Goal: Task Accomplishment & Management: Manage account settings

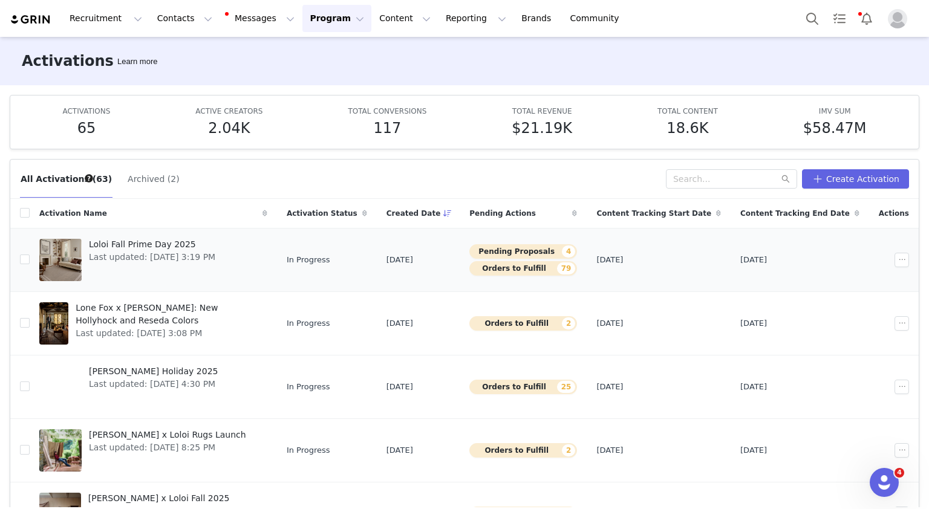
click at [180, 241] on span "Loloi Fall Prime Day 2025" at bounding box center [152, 244] width 126 height 13
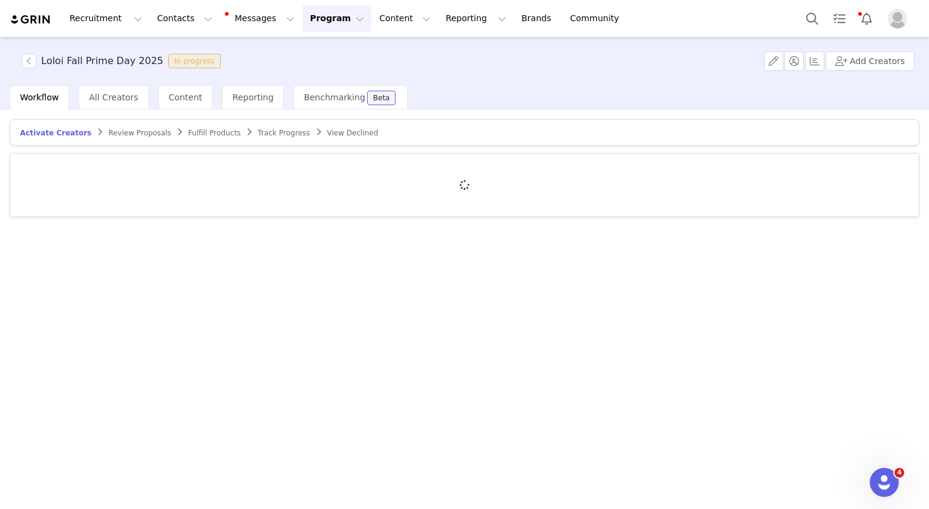
click at [193, 129] on span "Fulfill Products" at bounding box center [214, 133] width 53 height 8
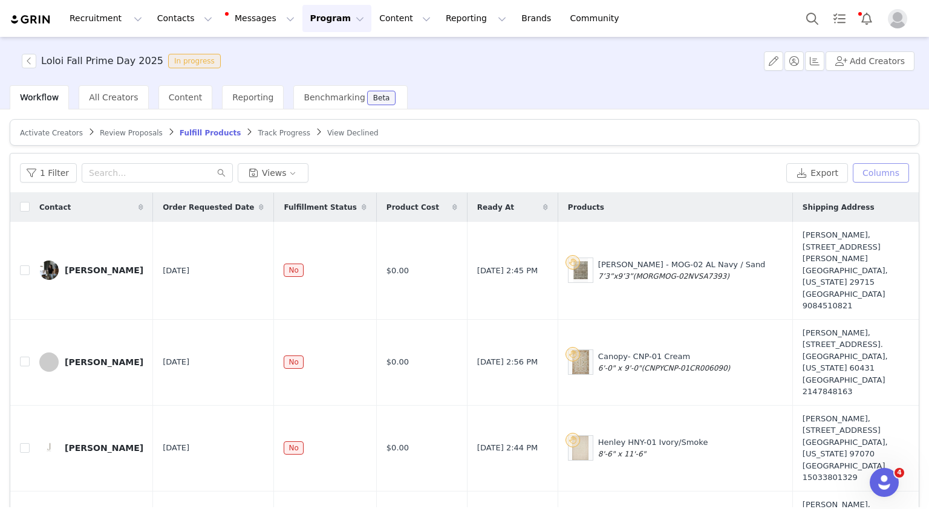
click at [884, 170] on button "Columns" at bounding box center [881, 172] width 56 height 19
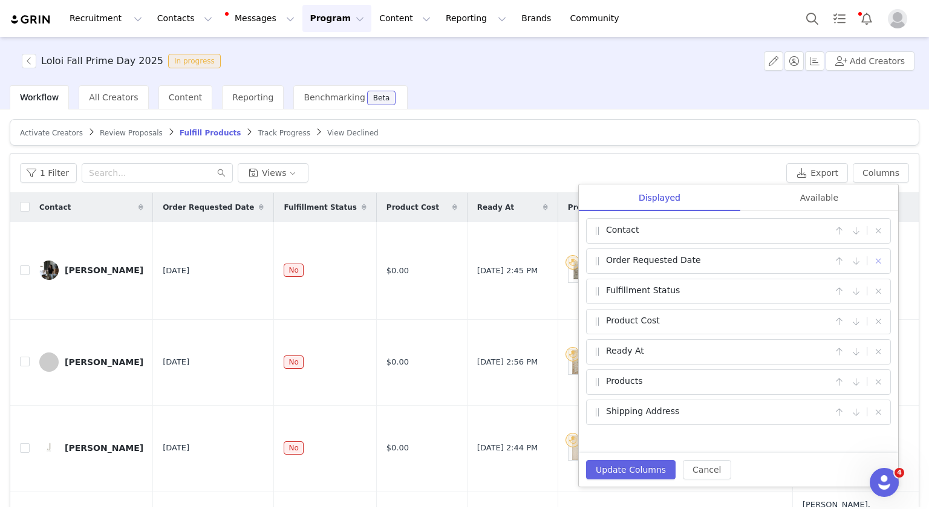
click at [877, 255] on button "button" at bounding box center [878, 261] width 15 height 15
click at [879, 318] on button "button" at bounding box center [878, 322] width 15 height 15
click at [878, 354] on button "button" at bounding box center [878, 352] width 15 height 15
click at [817, 209] on div "Available" at bounding box center [819, 198] width 158 height 27
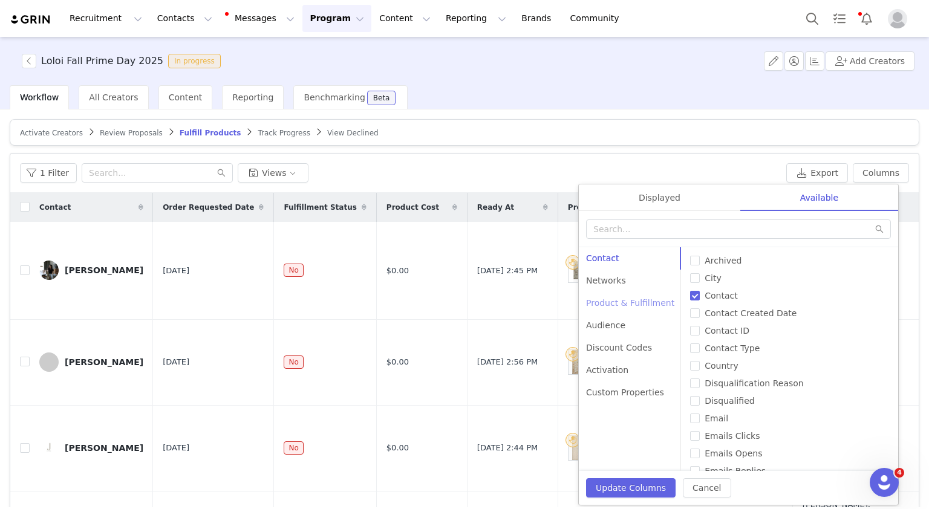
click at [628, 304] on div "Product & Fulfillment" at bounding box center [630, 303] width 103 height 22
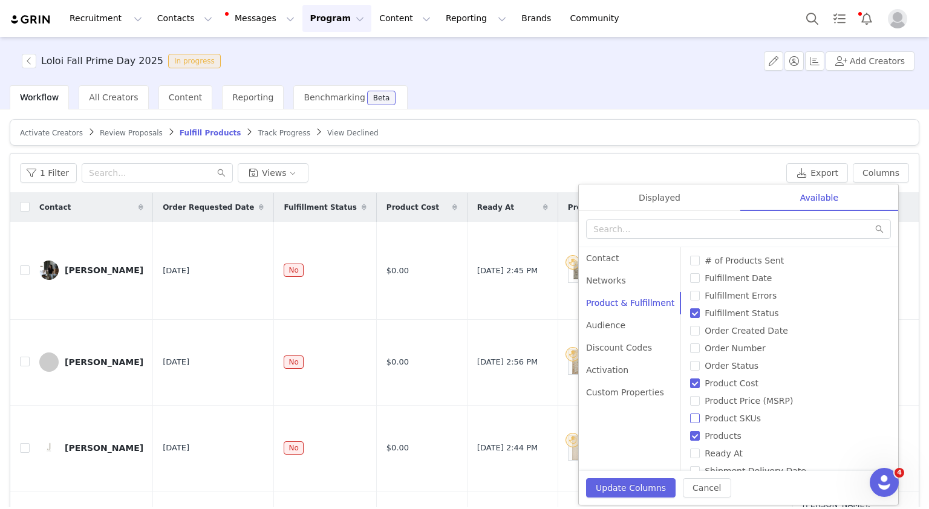
click at [716, 417] on span "Product SKUs" at bounding box center [733, 419] width 66 height 10
click at [700, 417] on input "Product SKUs" at bounding box center [695, 419] width 10 height 10
checkbox input "true"
click at [623, 480] on button "Update Columns" at bounding box center [631, 487] width 90 height 19
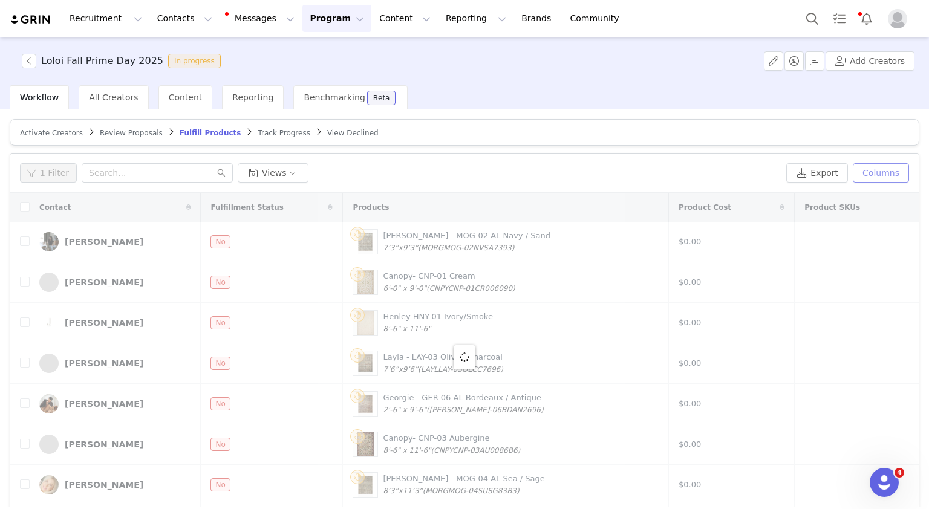
click at [884, 174] on button "Columns" at bounding box center [881, 172] width 56 height 19
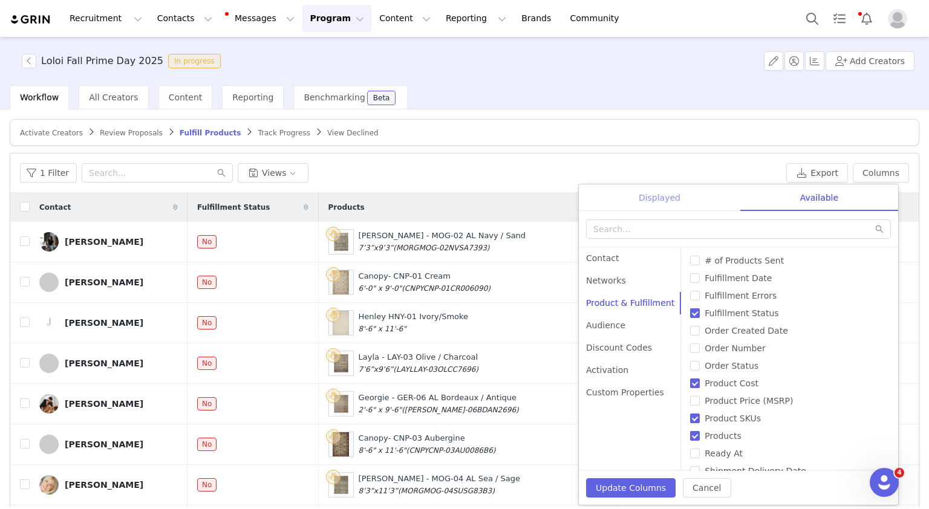
click at [641, 197] on div "Displayed" at bounding box center [660, 198] width 162 height 27
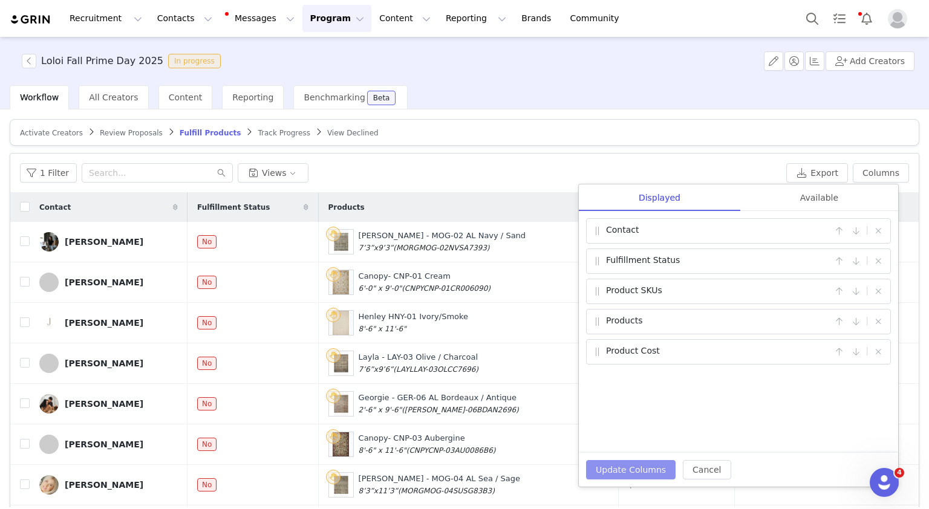
click at [617, 462] on button "Update Columns" at bounding box center [631, 469] width 90 height 19
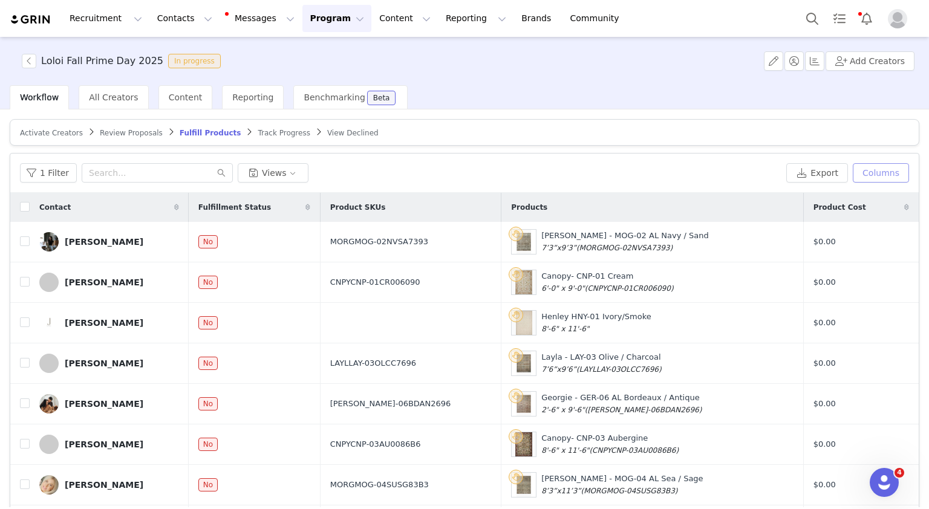
click at [877, 168] on button "Columns" at bounding box center [881, 172] width 56 height 19
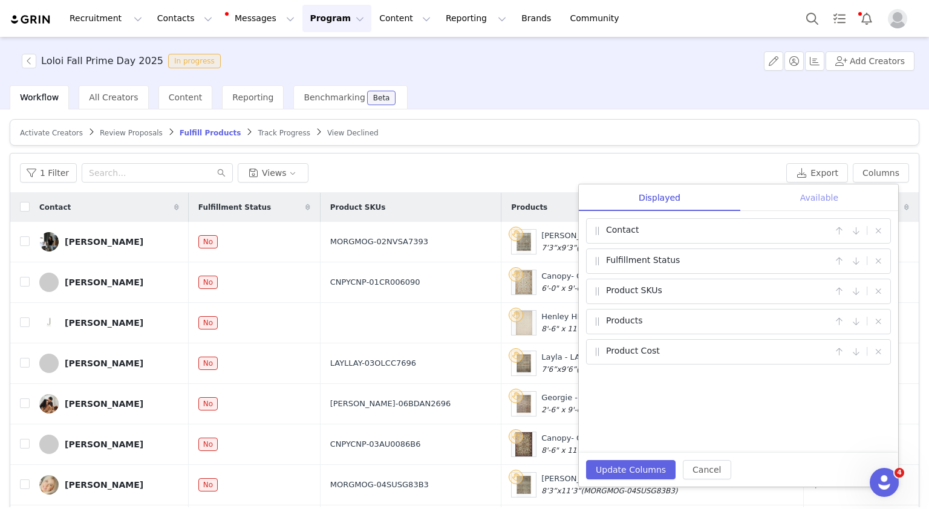
click at [825, 201] on div "Available" at bounding box center [819, 198] width 158 height 27
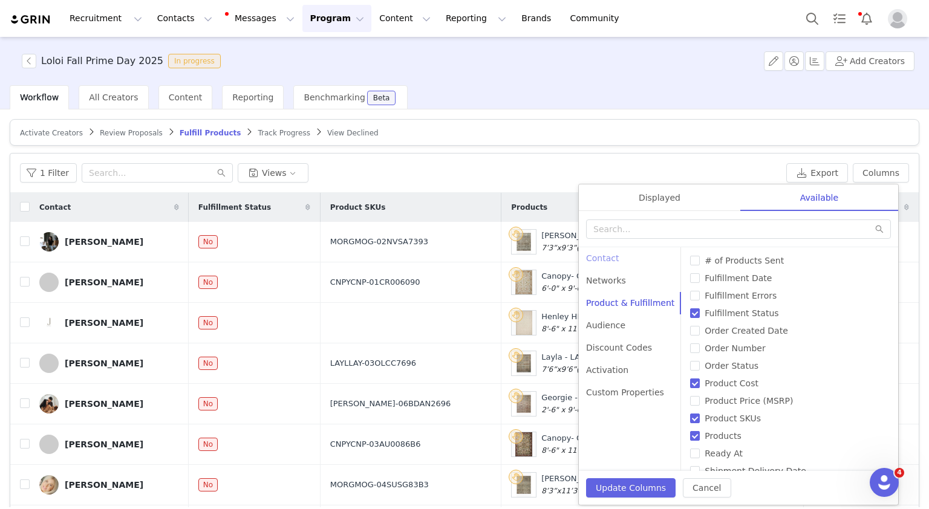
click at [645, 256] on div "Contact" at bounding box center [630, 258] width 103 height 22
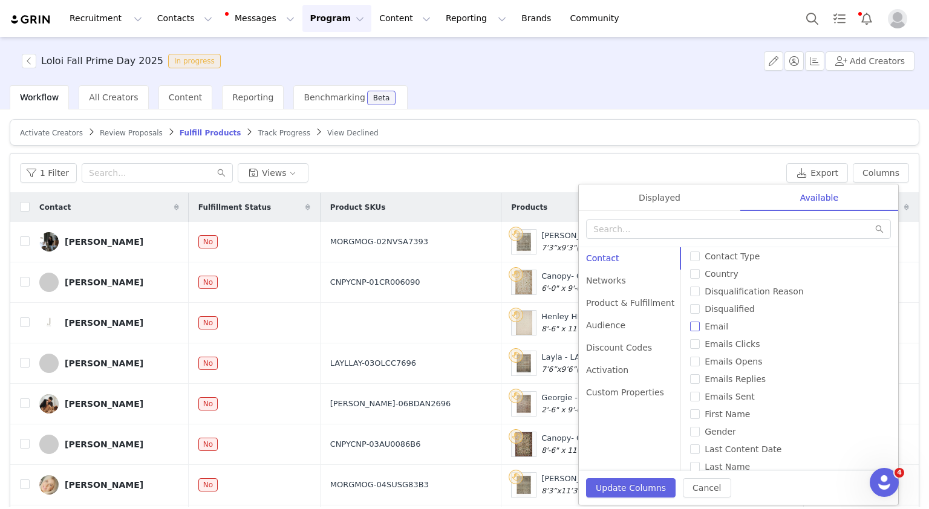
click at [716, 332] on div "Archived City Contact Contact Created Date Contact ID Contact Type Country Disq…" at bounding box center [790, 359] width 218 height 224
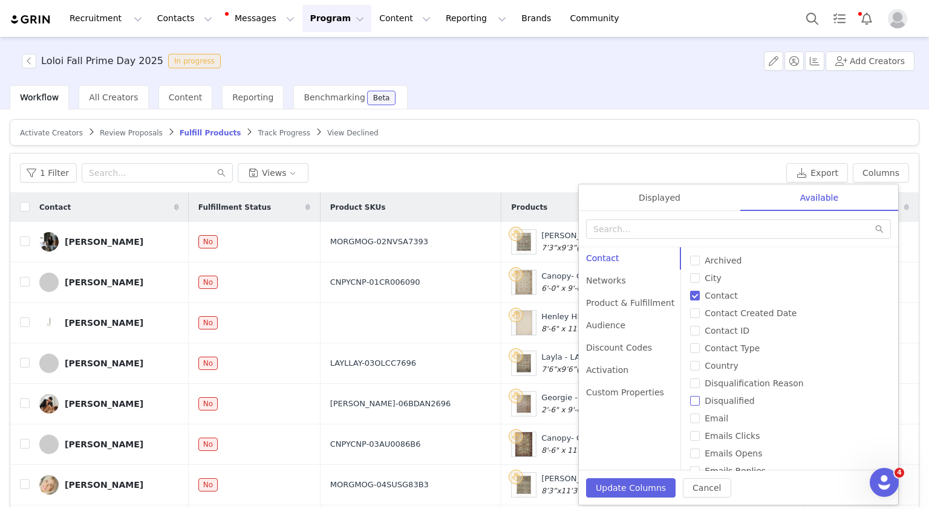
scroll to position [0, 0]
click at [700, 280] on span "City" at bounding box center [713, 278] width 26 height 10
click at [699, 280] on input "City" at bounding box center [695, 278] width 10 height 10
checkbox input "true"
click at [700, 417] on span "Email" at bounding box center [716, 419] width 33 height 10
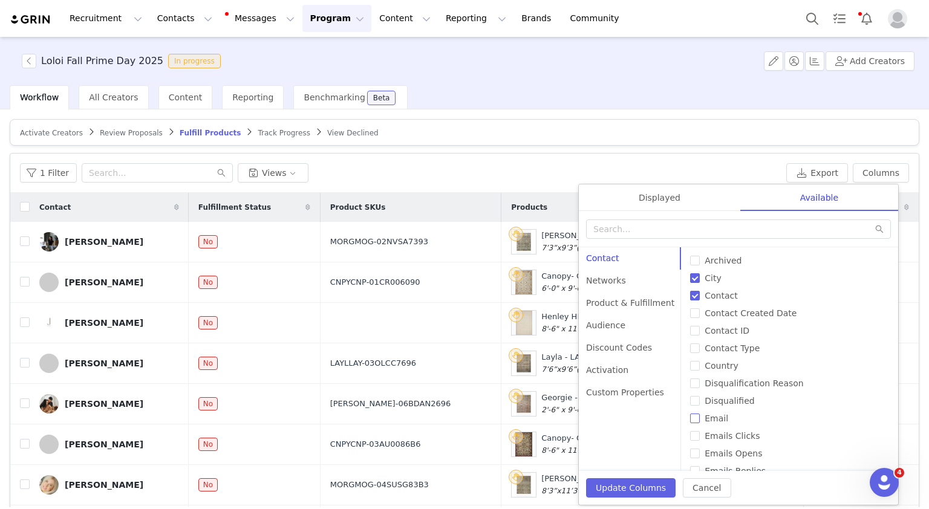
click at [699, 417] on input "Email" at bounding box center [695, 419] width 10 height 10
checkbox input "true"
click at [719, 367] on span "Country" at bounding box center [722, 366] width 44 height 10
click at [700, 367] on input "Country" at bounding box center [695, 366] width 10 height 10
checkbox input "true"
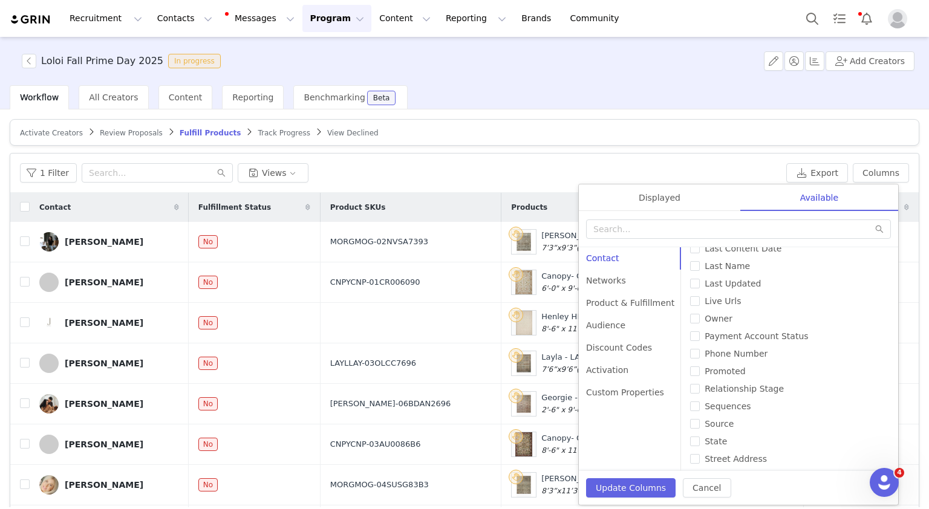
scroll to position [294, 0]
click at [745, 355] on span "Phone Number" at bounding box center [736, 353] width 73 height 10
click at [700, 355] on input "Phone Number" at bounding box center [695, 353] width 10 height 10
checkbox input "true"
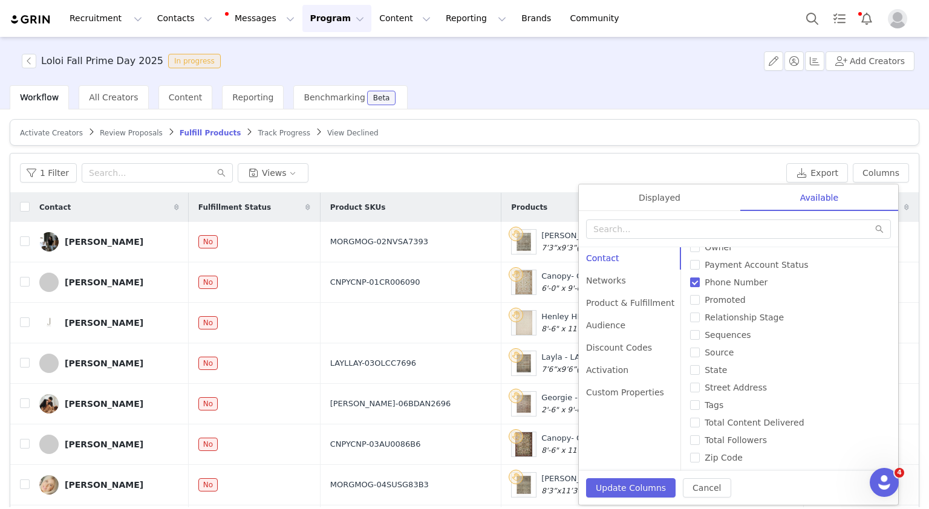
scroll to position [363, 0]
click at [708, 371] on span "State" at bounding box center [716, 372] width 32 height 10
click at [700, 371] on input "State" at bounding box center [695, 372] width 10 height 10
checkbox input "true"
click at [719, 395] on div "Archived City Contact Contact Created Date Contact ID Contact Type Country Disq…" at bounding box center [790, 359] width 218 height 224
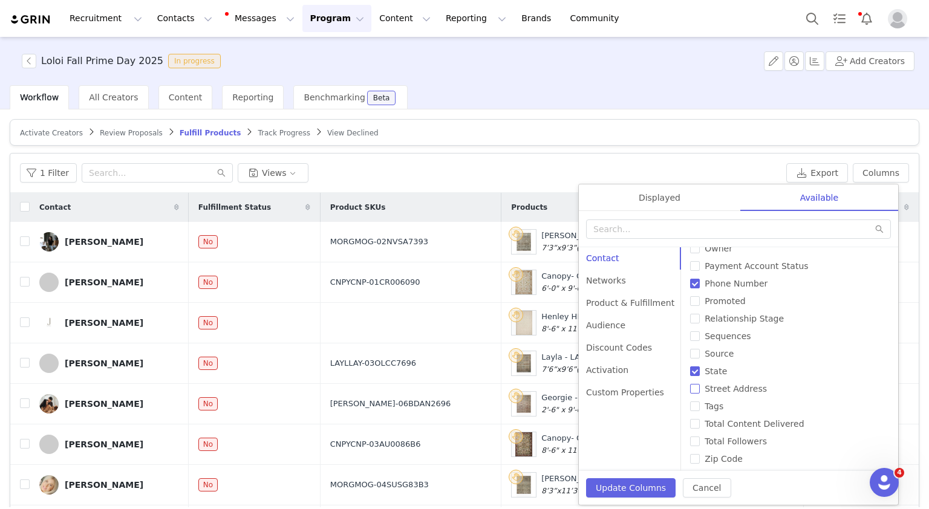
click at [736, 392] on span "Street Address" at bounding box center [736, 389] width 72 height 10
click at [700, 392] on input "Street Address" at bounding box center [695, 389] width 10 height 10
checkbox input "true"
click at [716, 455] on span "Zip Code" at bounding box center [724, 459] width 48 height 10
click at [700, 455] on input "Zip Code" at bounding box center [695, 459] width 10 height 10
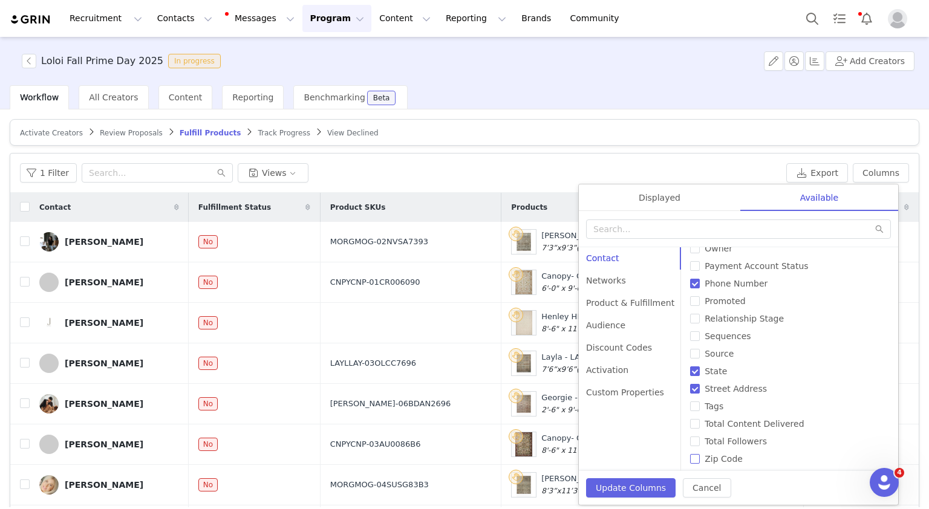
checkbox input "true"
click at [631, 483] on button "Update Columns" at bounding box center [631, 487] width 90 height 19
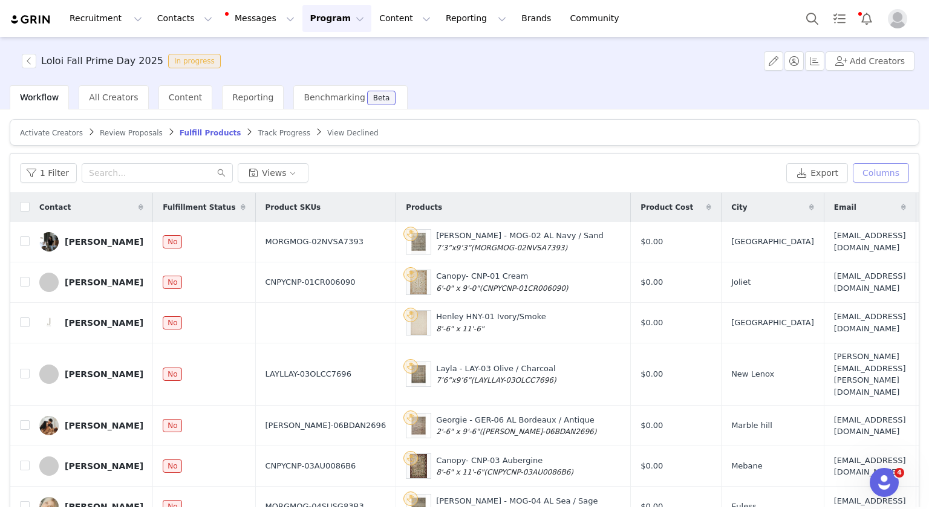
click at [870, 171] on button "Columns" at bounding box center [881, 172] width 56 height 19
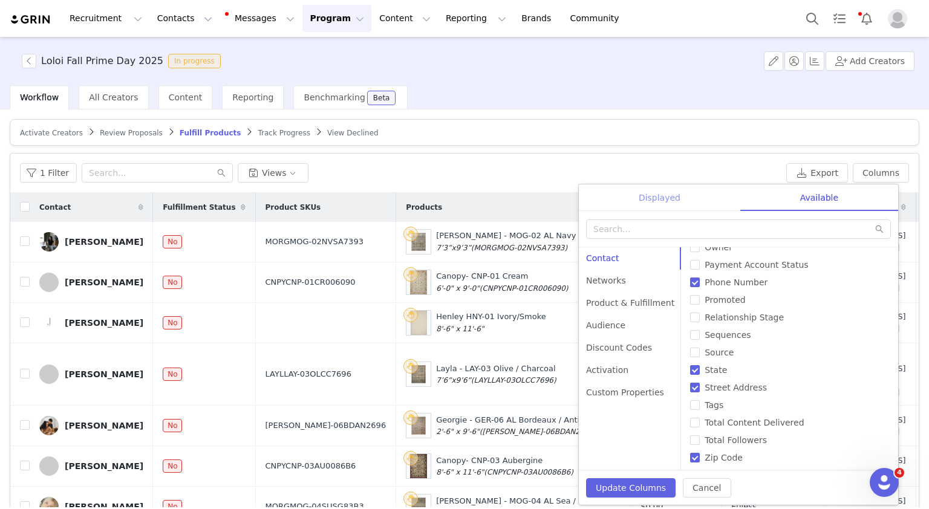
click at [665, 205] on div "Displayed" at bounding box center [660, 198] width 162 height 27
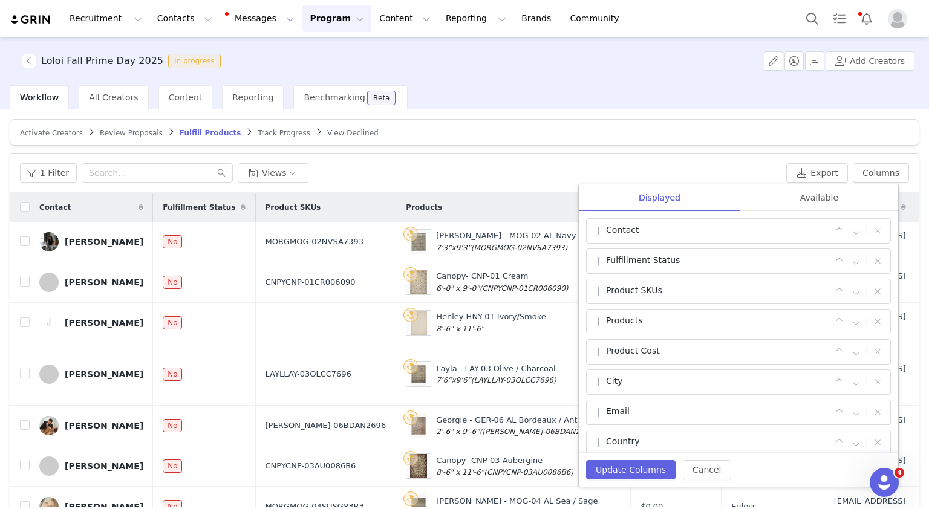
click at [595, 318] on span at bounding box center [598, 322] width 12 height 15
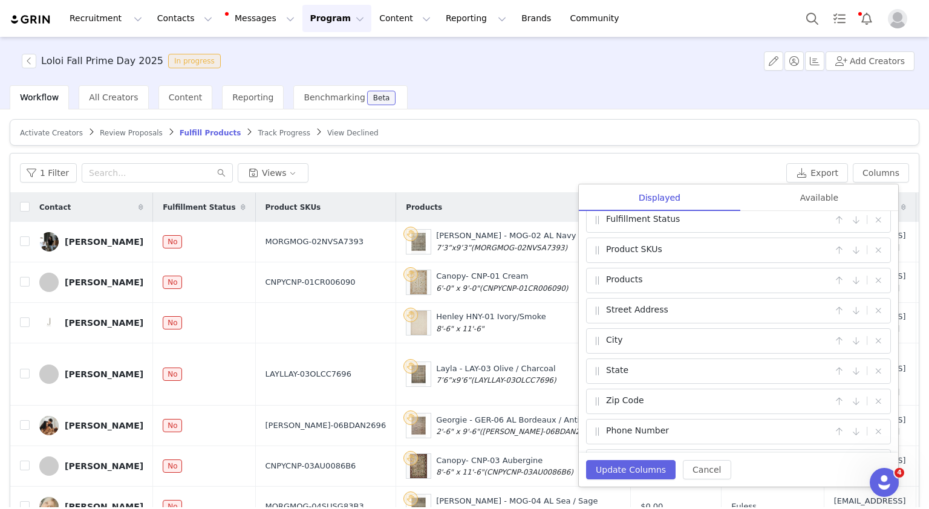
scroll to position [0, 0]
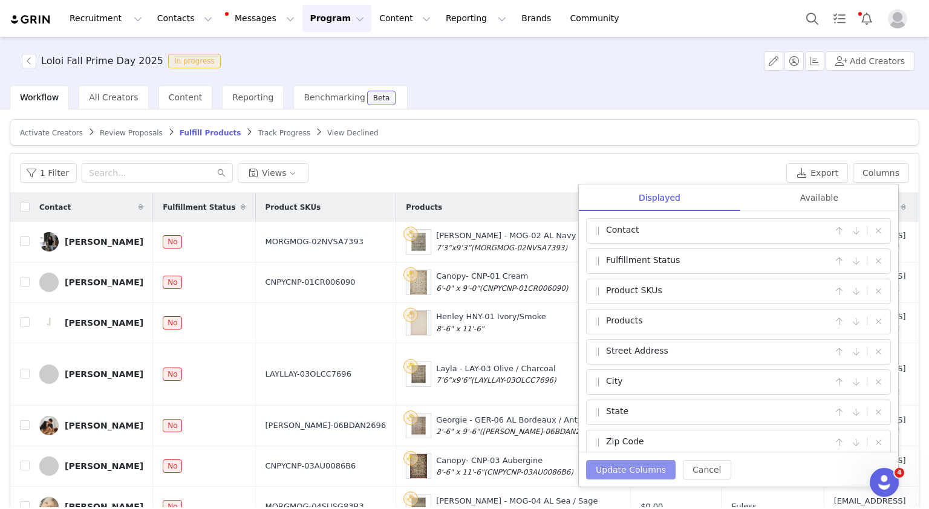
click at [619, 472] on button "Update Columns" at bounding box center [631, 469] width 90 height 19
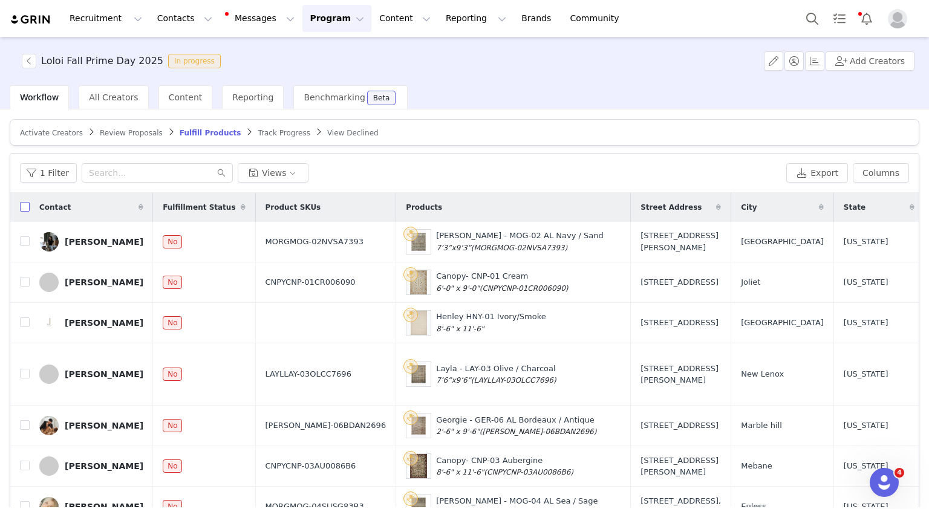
click at [24, 207] on input "checkbox" at bounding box center [25, 207] width 10 height 10
checkbox input "true"
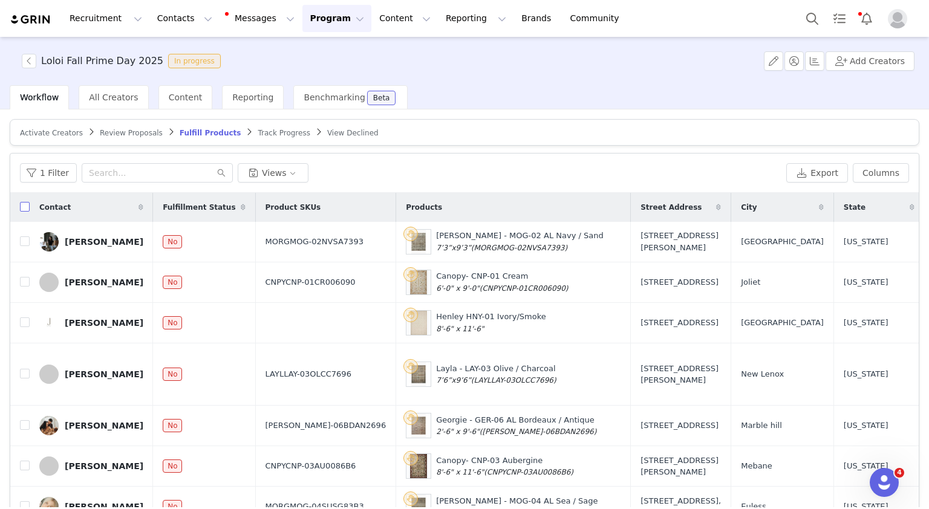
checkbox input "true"
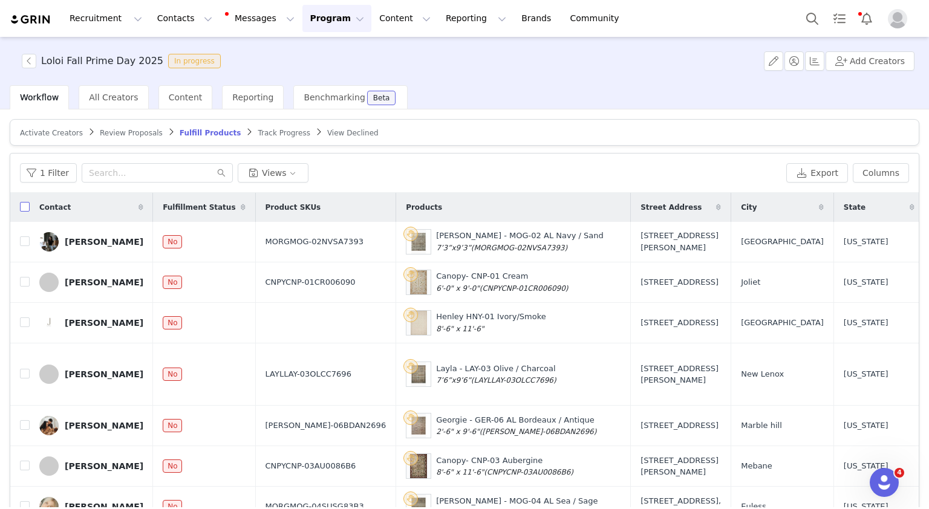
checkbox input "true"
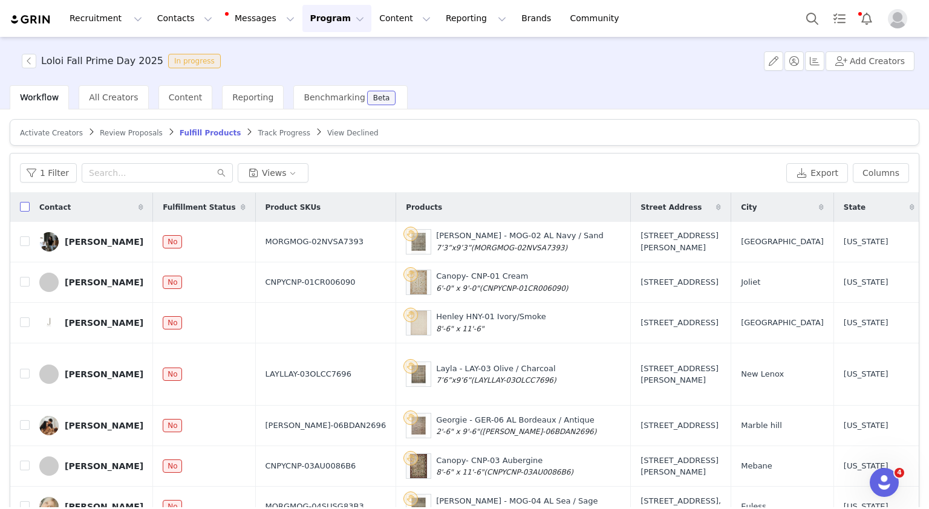
checkbox input "true"
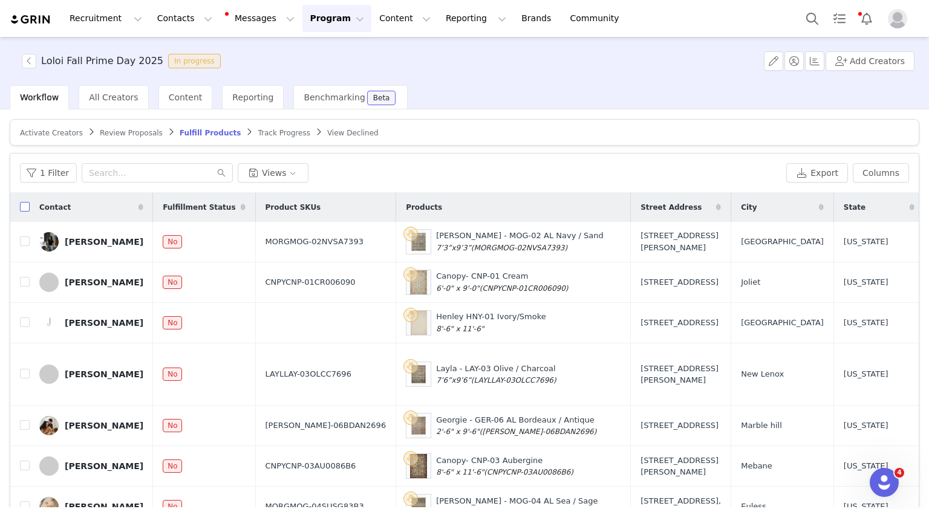
checkbox input "true"
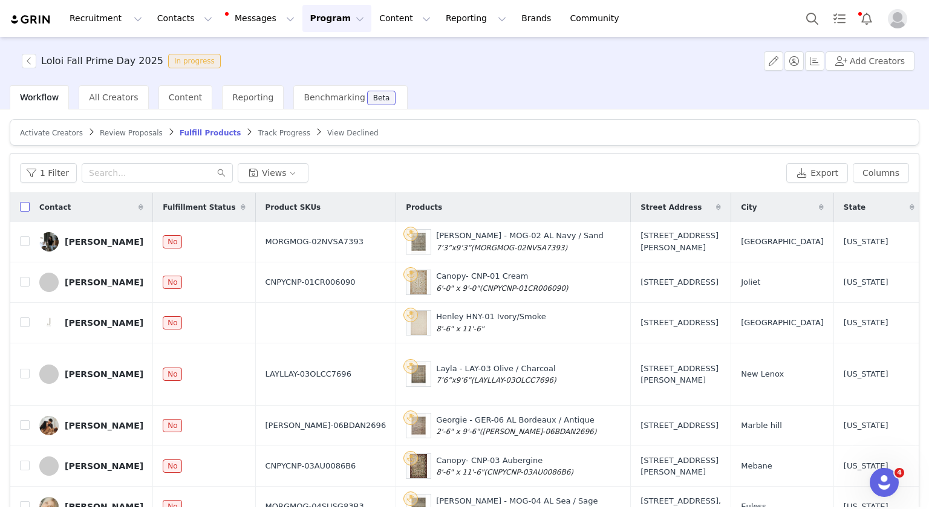
checkbox input "true"
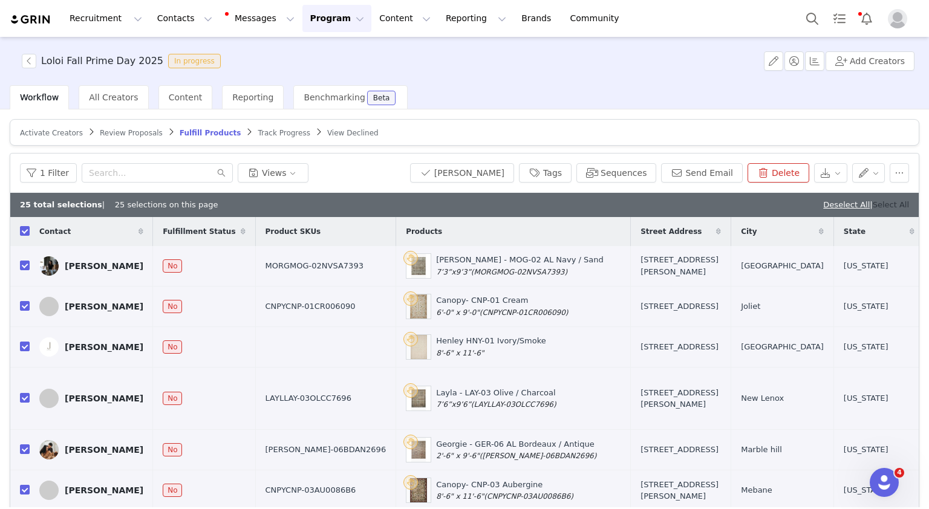
click at [878, 207] on link "Select All" at bounding box center [891, 204] width 36 height 9
click at [827, 172] on button "button" at bounding box center [830, 172] width 33 height 19
click at [807, 196] on span "Export" at bounding box center [820, 195] width 28 height 13
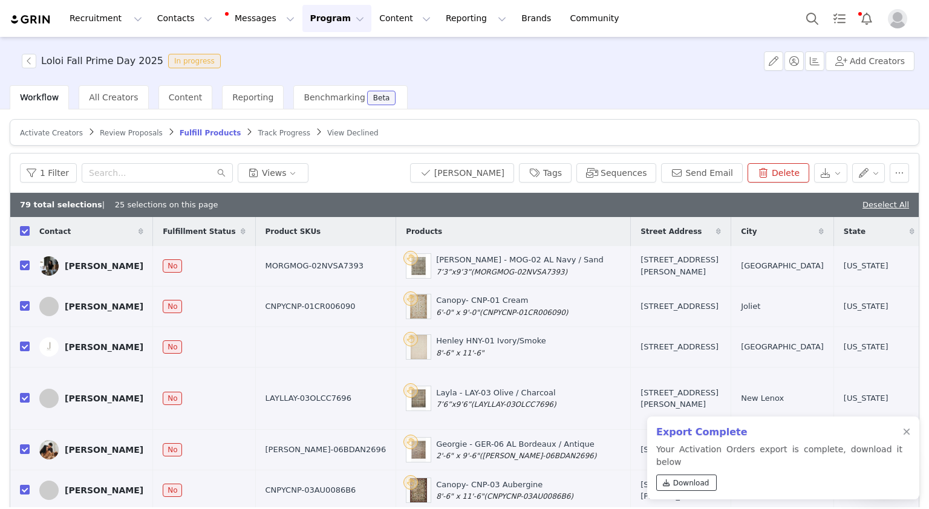
click at [693, 485] on span "Download" at bounding box center [691, 483] width 36 height 11
click at [907, 437] on div at bounding box center [906, 433] width 7 height 10
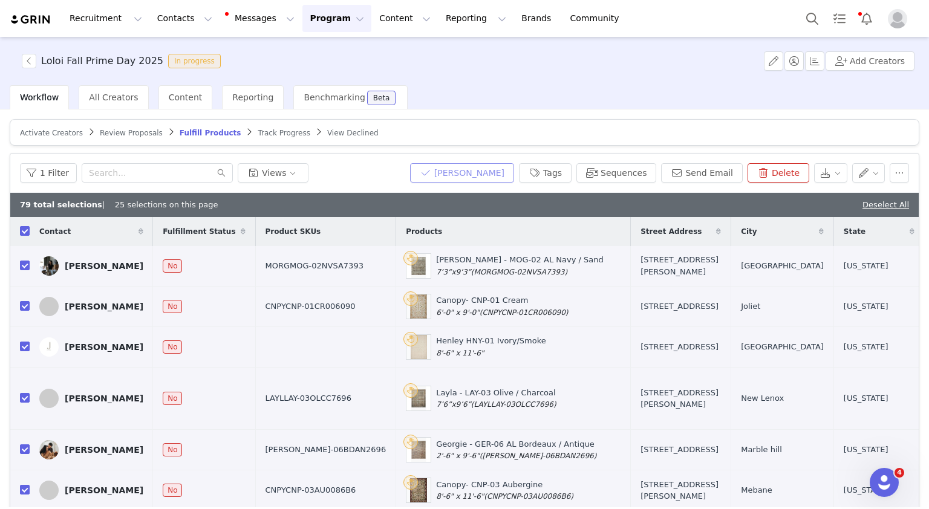
click at [469, 175] on button "[PERSON_NAME]" at bounding box center [462, 172] width 104 height 19
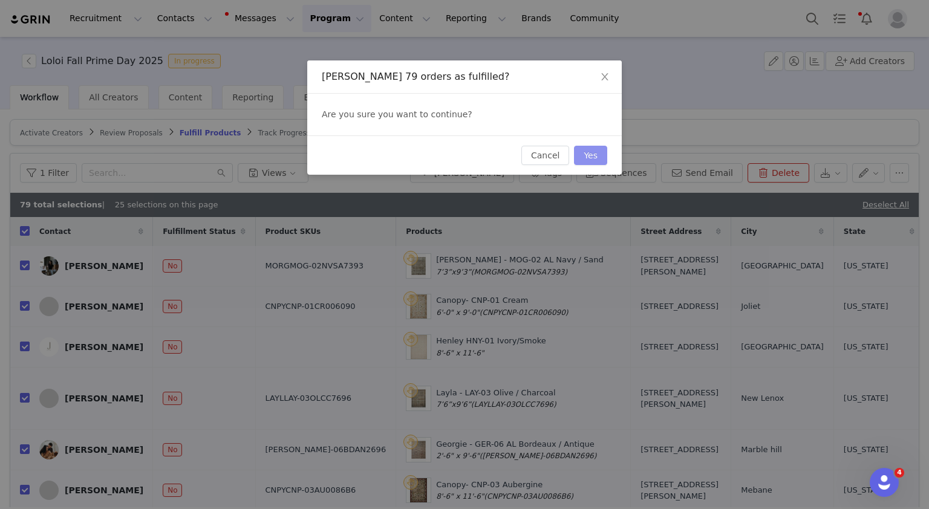
click at [590, 163] on button "Yes" at bounding box center [590, 155] width 33 height 19
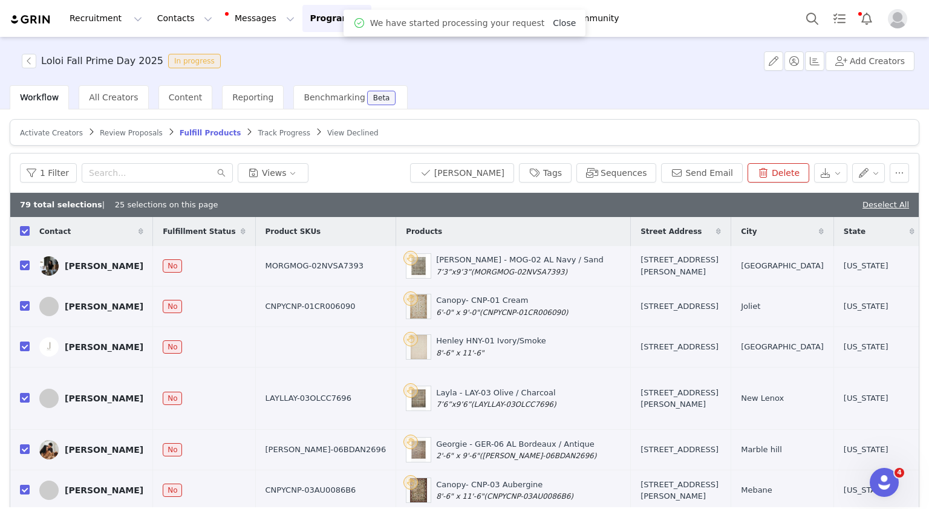
click at [557, 25] on link "Close" at bounding box center [564, 23] width 23 height 10
click at [514, 25] on link "Brands Brands" at bounding box center [538, 18] width 48 height 27
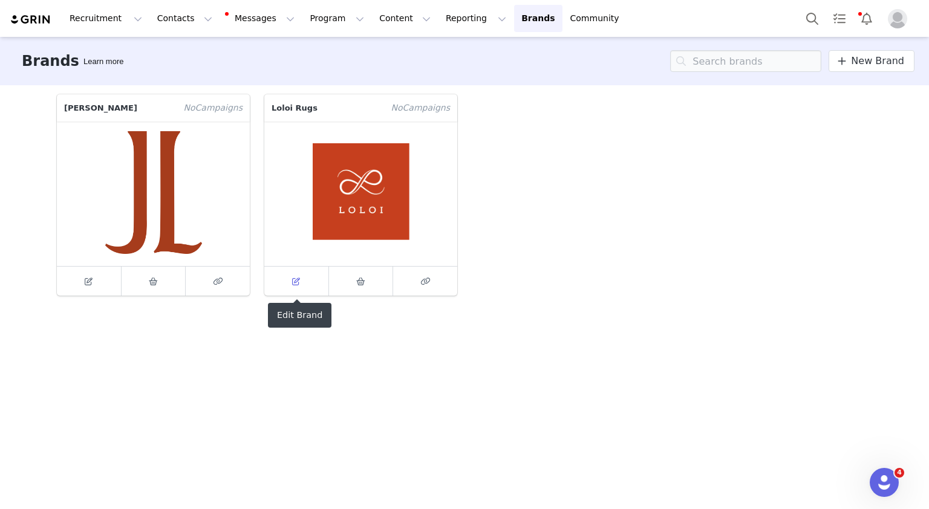
click at [308, 280] on link at bounding box center [296, 281] width 65 height 29
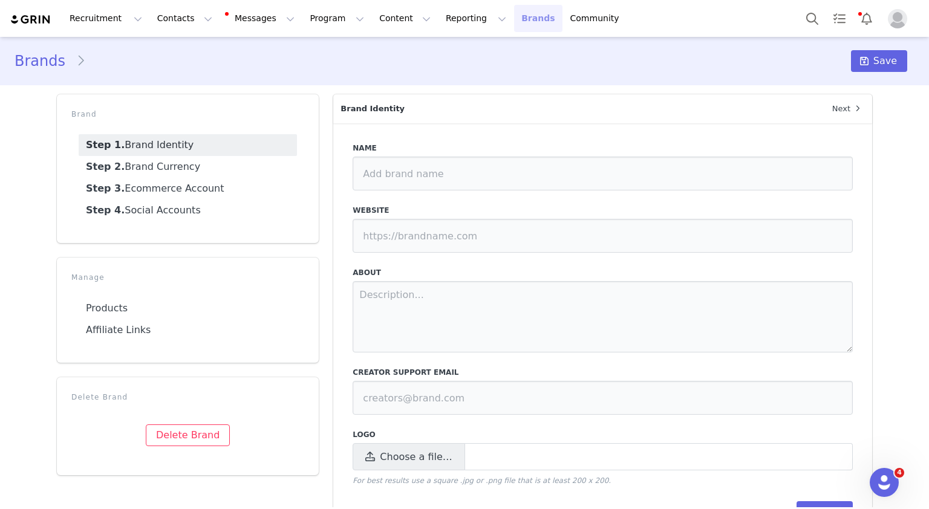
type input "Loloi Rugs"
type input "[URL][DOMAIN_NAME]"
click at [125, 316] on link "Products" at bounding box center [188, 309] width 218 height 22
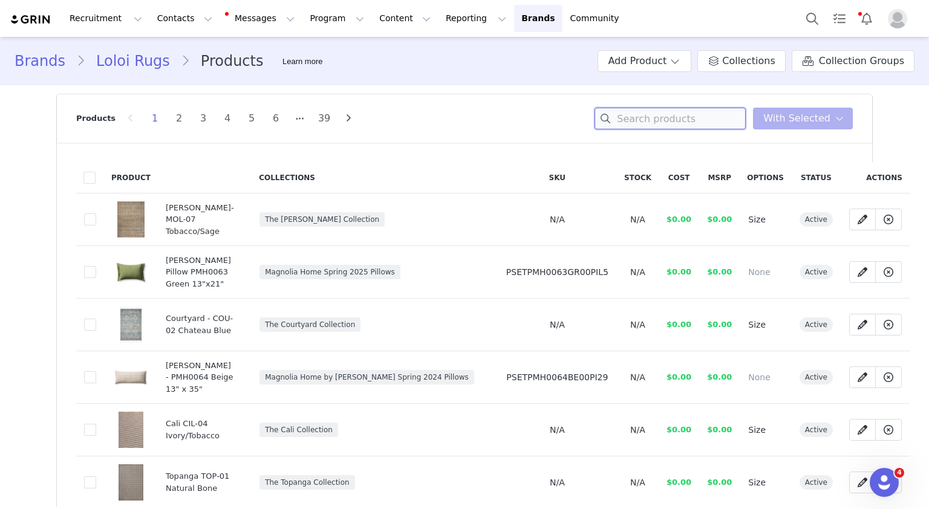
click at [673, 119] on input at bounding box center [670, 119] width 151 height 22
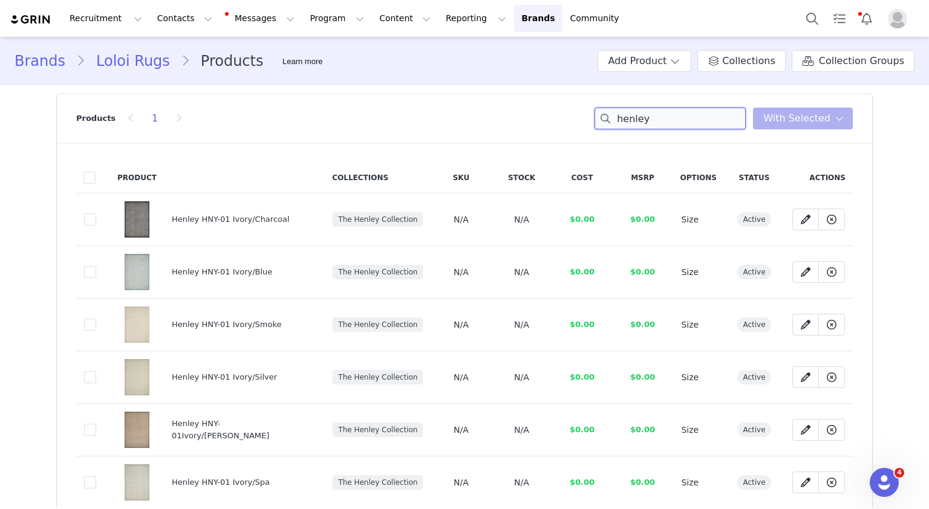
type input "henley"
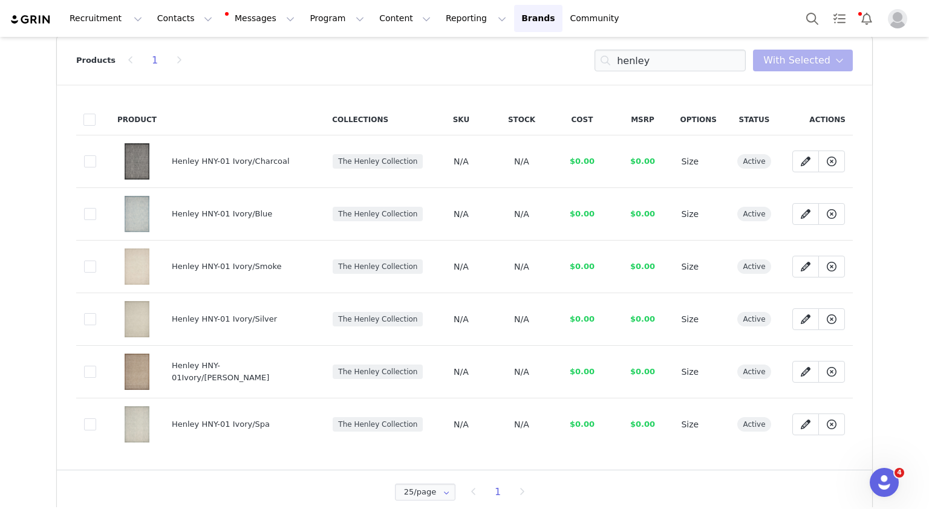
scroll to position [58, 0]
click at [801, 262] on icon at bounding box center [806, 267] width 10 height 10
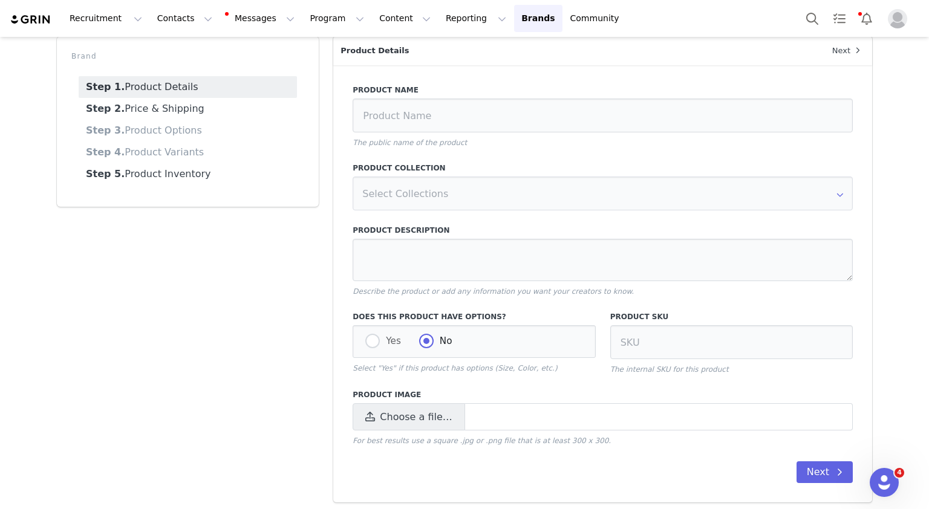
type input "Henley HNY-01 Ivory/Smoke"
radio input "true"
radio input "false"
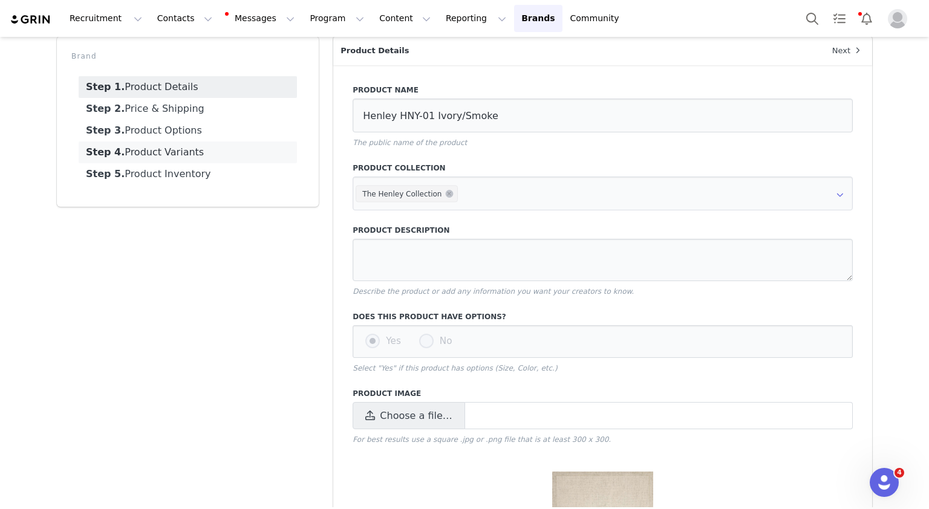
click at [165, 144] on link "Step 4. Product Variants" at bounding box center [188, 153] width 218 height 22
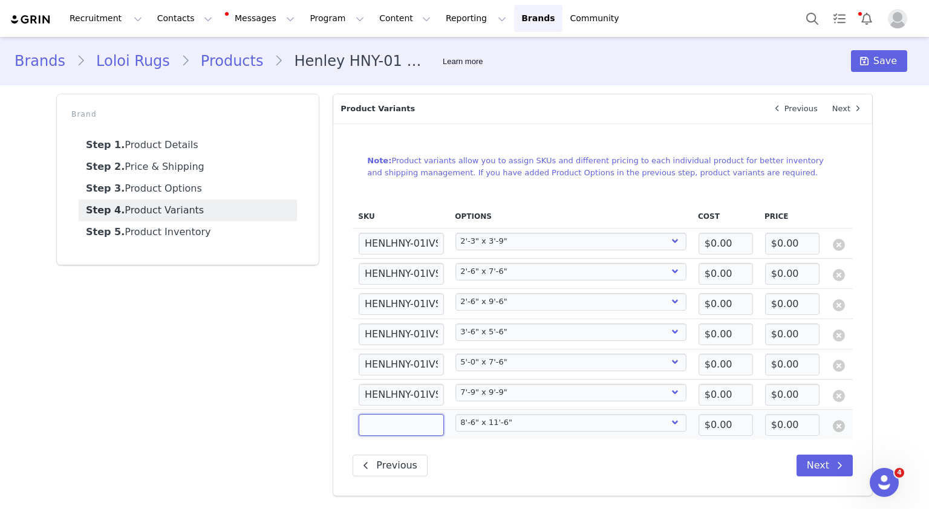
paste input "HENLHNY-01IVSK86B6"
click at [400, 430] on input at bounding box center [401, 425] width 85 height 22
type input "HENLHNY-01IVSK86B6"
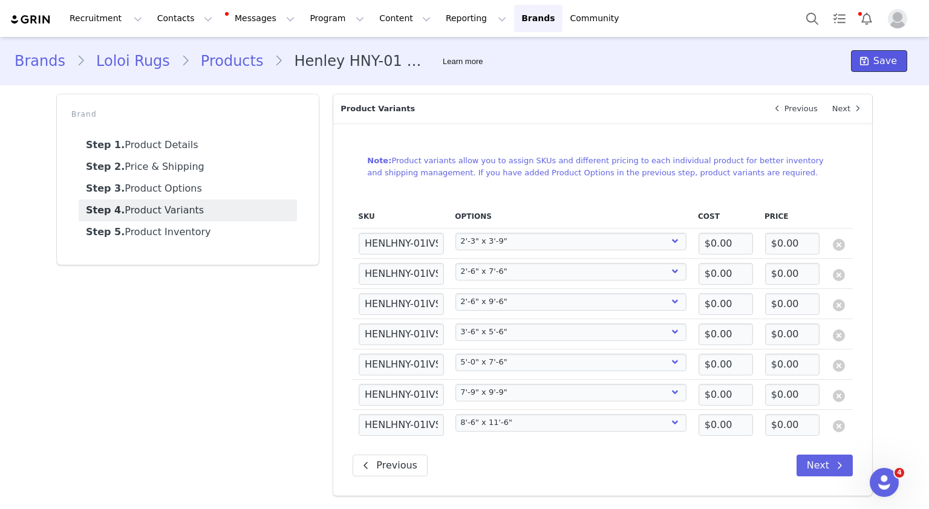
click at [886, 66] on span "Save" at bounding box center [886, 61] width 24 height 15
select select "27338814"
select select "27338815"
select select "27338816"
select select "27338817"
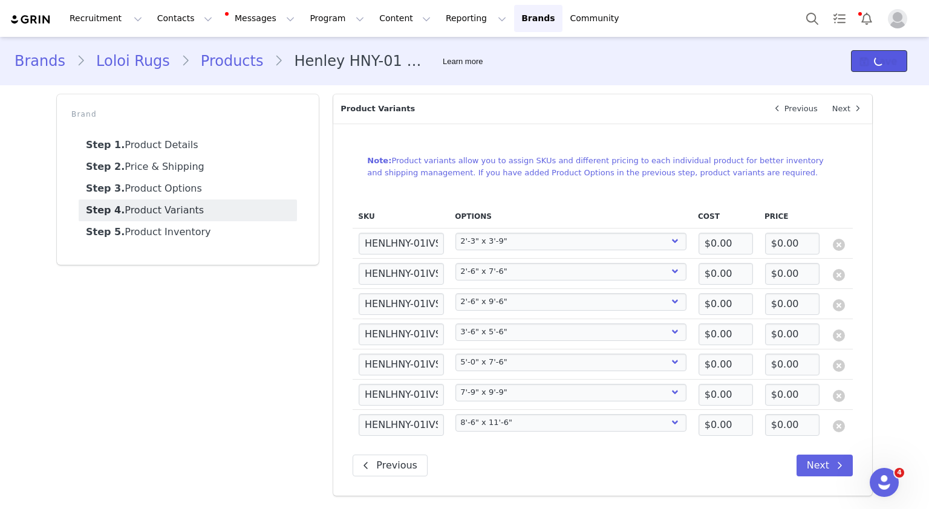
select select "27338818"
select select "27338819"
select select "27338820"
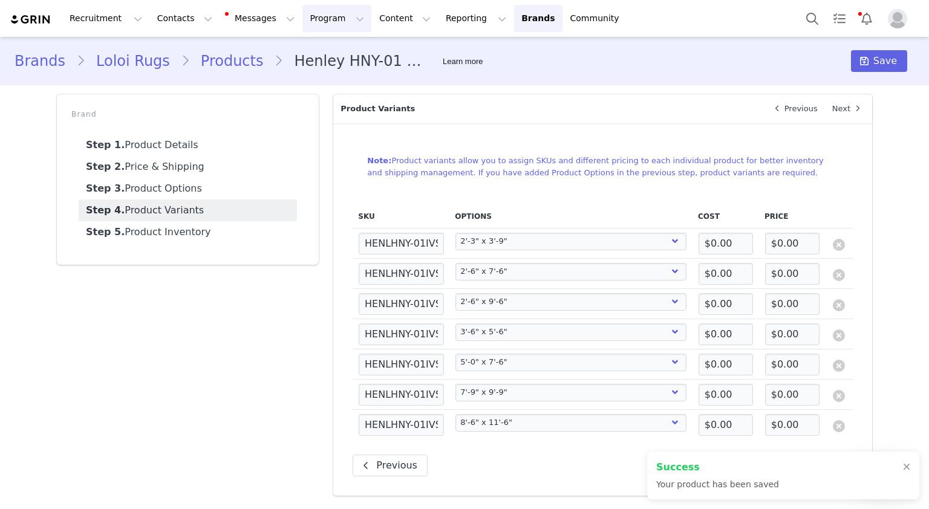
click at [302, 20] on button "Program Program" at bounding box center [336, 18] width 69 height 27
click at [307, 57] on p "Activations" at bounding box center [305, 53] width 47 height 13
